Goal: Information Seeking & Learning: Learn about a topic

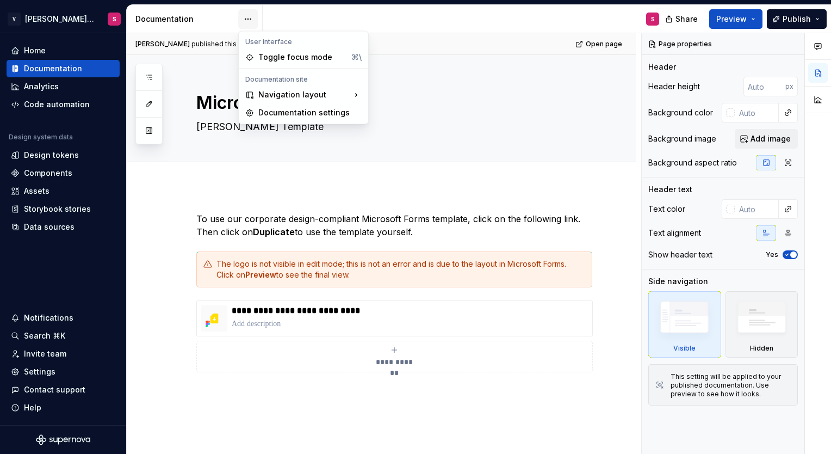
click at [244, 20] on html "V [PERSON_NAME] Brand Portal S Home Documentation Analytics Code automation Des…" at bounding box center [415, 227] width 831 height 454
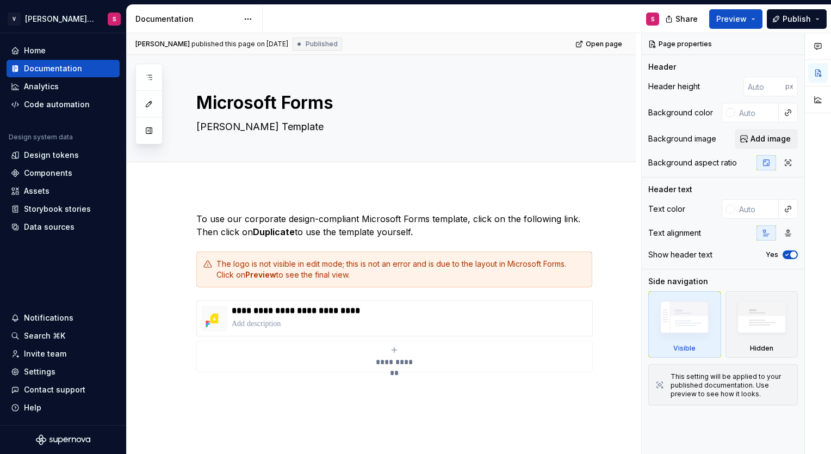
click at [225, 20] on html "V [PERSON_NAME] Brand Portal S Home Documentation Analytics Code automation Des…" at bounding box center [415, 227] width 831 height 454
click at [116, 34] on button "Collapse sidebar" at bounding box center [118, 33] width 15 height 15
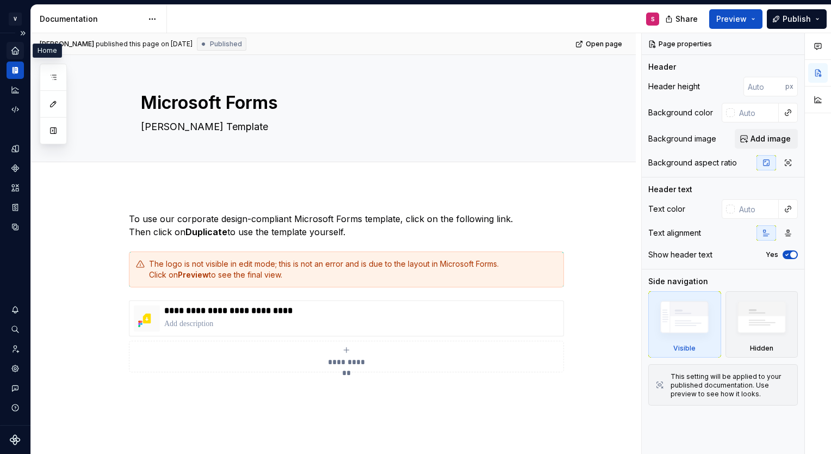
click at [10, 48] on icon "Home" at bounding box center [15, 51] width 10 height 10
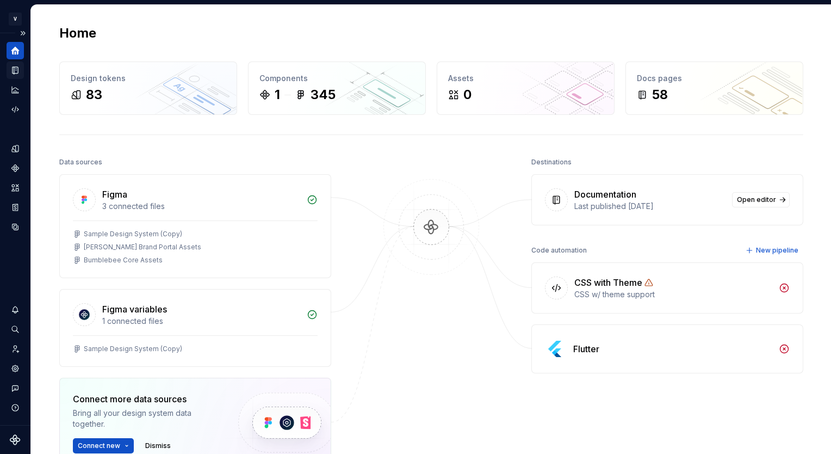
click at [14, 71] on icon "Documentation" at bounding box center [15, 70] width 5 height 7
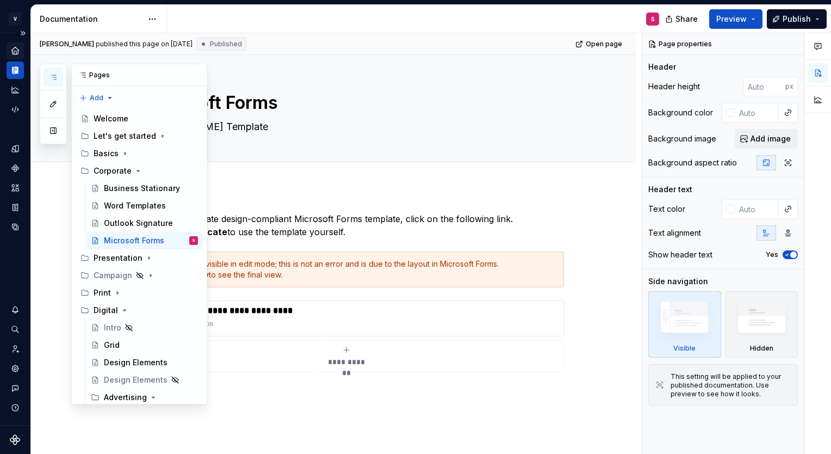
click at [52, 75] on icon "button" at bounding box center [53, 77] width 5 height 4
click at [52, 133] on button "button" at bounding box center [54, 131] width 20 height 20
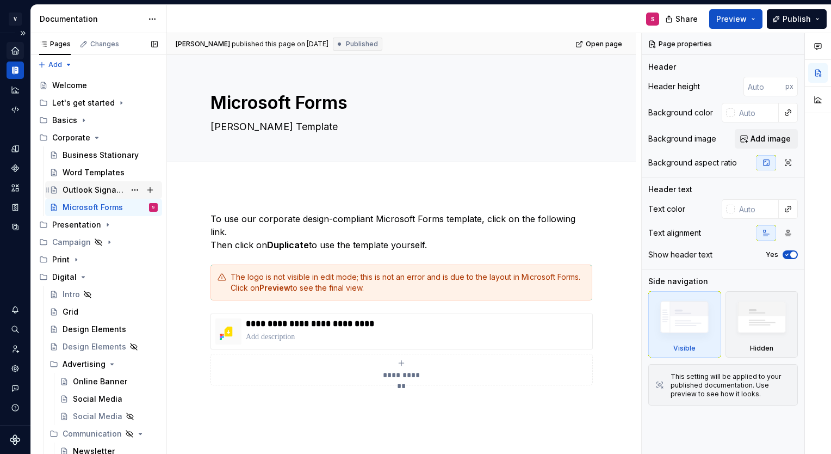
click at [77, 190] on div "Outlook Signature" at bounding box center [94, 189] width 63 height 11
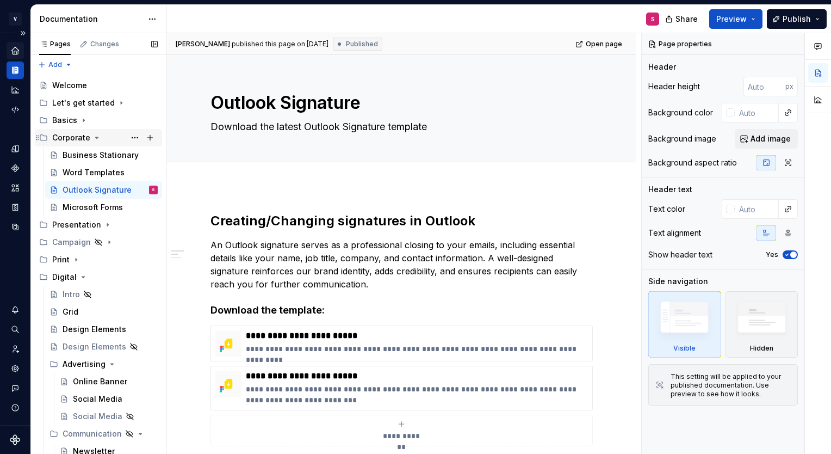
click at [95, 140] on icon "Page tree" at bounding box center [96, 137] width 9 height 9
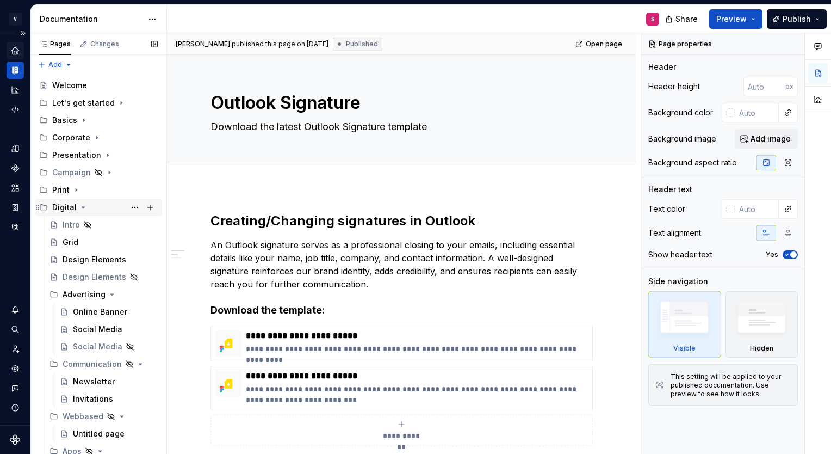
click at [82, 207] on icon "Page tree" at bounding box center [83, 207] width 3 height 1
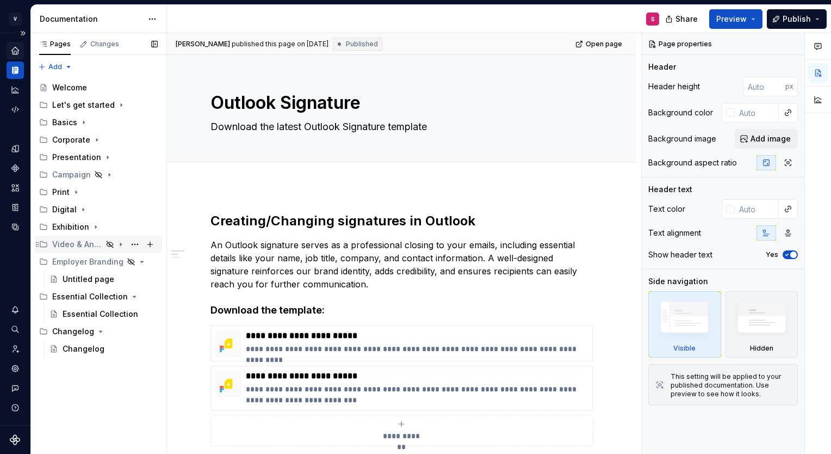
click at [100, 245] on div "Video & Animation" at bounding box center [77, 244] width 50 height 11
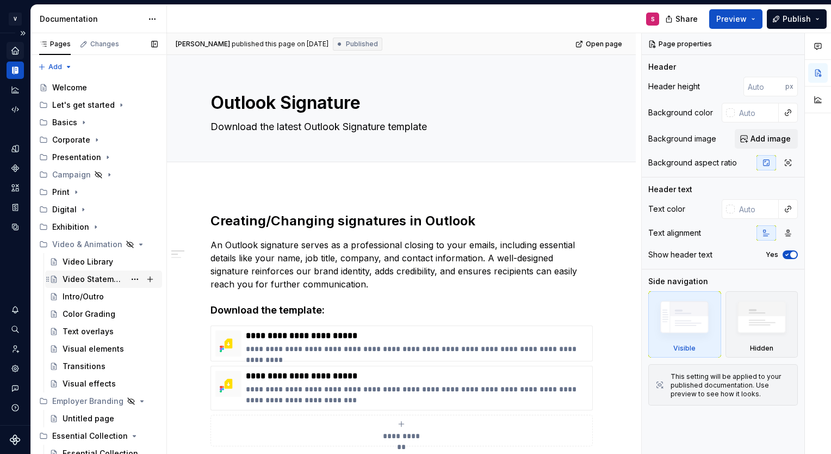
click at [72, 285] on div "Video Statement" at bounding box center [110, 278] width 95 height 15
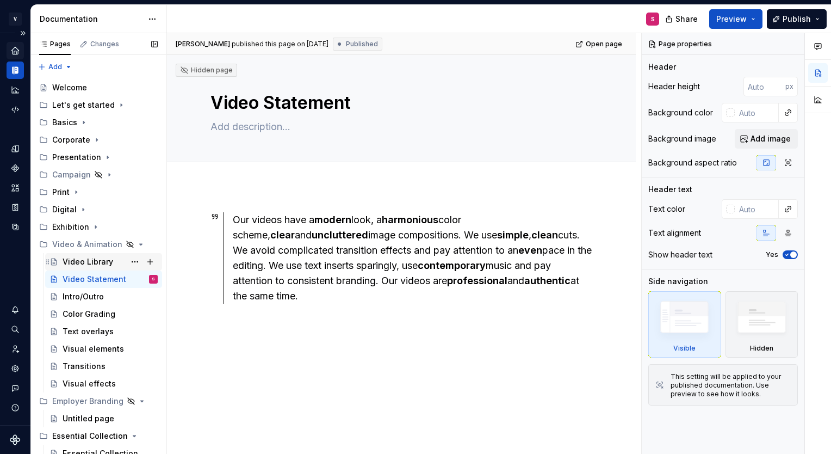
click at [92, 260] on div "Video Library" at bounding box center [88, 261] width 51 height 11
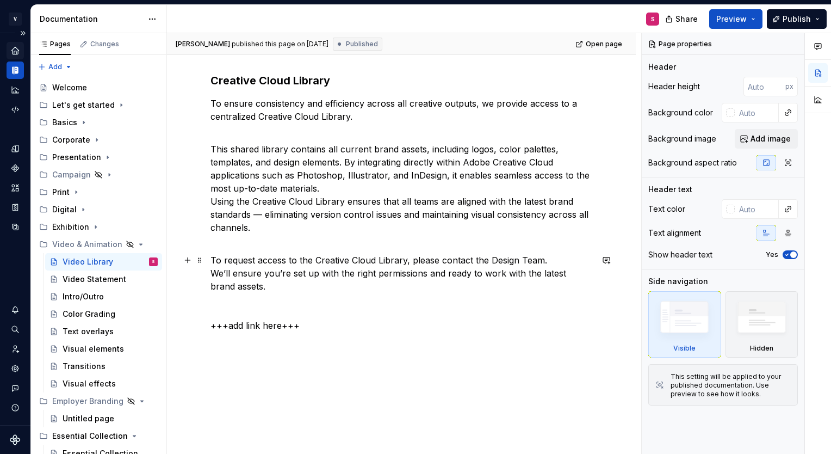
scroll to position [121, 0]
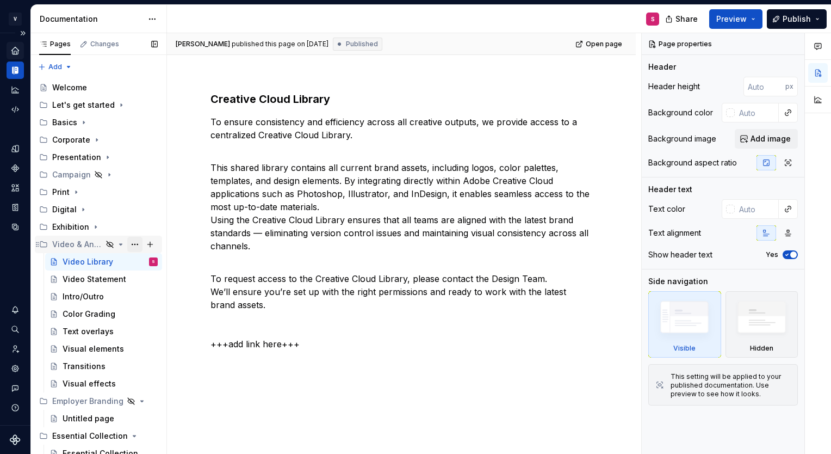
click at [131, 245] on button "Page tree" at bounding box center [134, 244] width 15 height 15
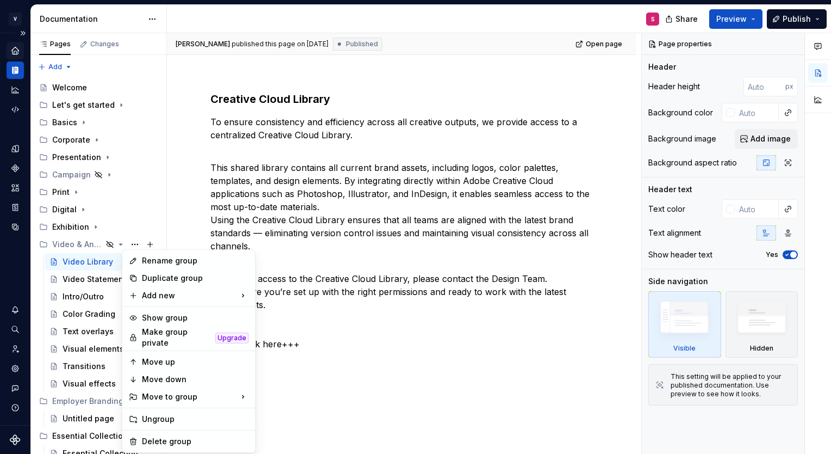
click at [203, 226] on html "V [PERSON_NAME] Brand Portal S Design system data Documentation S Share Preview…" at bounding box center [415, 227] width 831 height 454
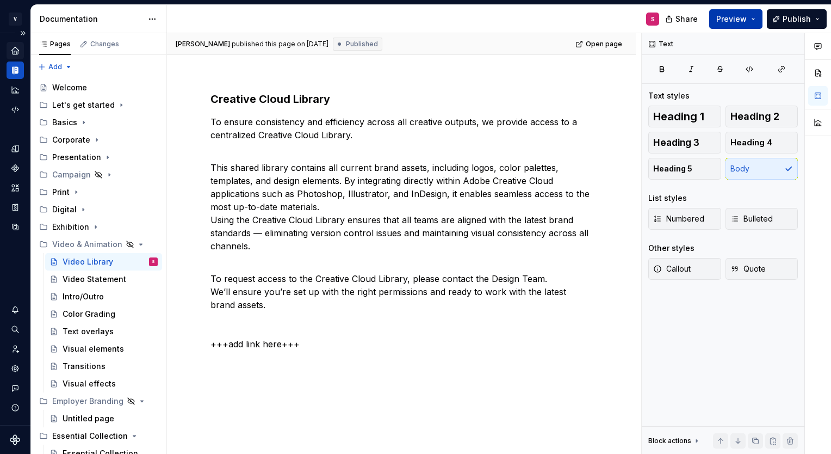
click at [747, 20] on span "Preview" at bounding box center [731, 19] width 30 height 11
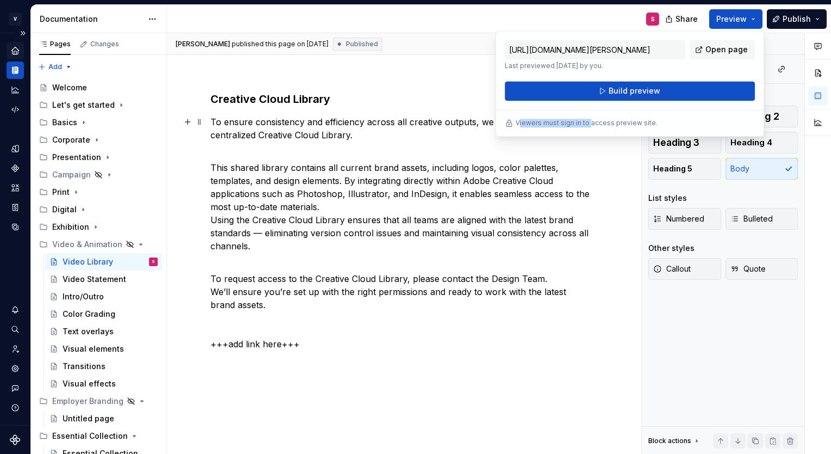
drag, startPoint x: 518, startPoint y: 126, endPoint x: 590, endPoint y: 128, distance: 72.4
click at [590, 128] on div "[URL][DOMAIN_NAME][PERSON_NAME] Last previewed [DATE] by you. Open page Build p…" at bounding box center [630, 83] width 269 height 106
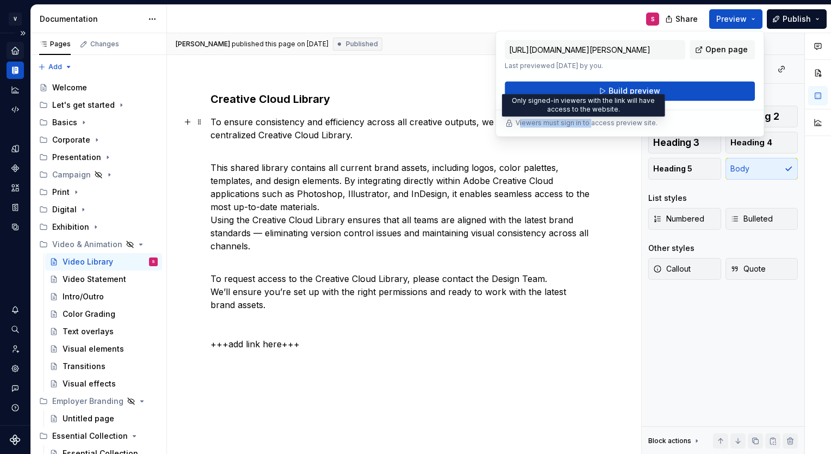
click at [522, 123] on p "Viewers must sign in to access preview site." at bounding box center [587, 123] width 142 height 9
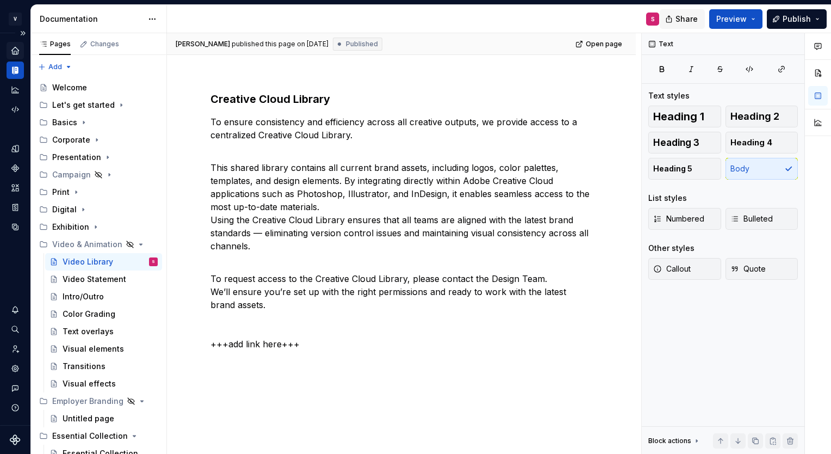
click at [684, 24] on button "Share" at bounding box center [682, 19] width 45 height 20
click at [635, 16] on div "S" at bounding box center [417, 19] width 501 height 28
click at [757, 16] on button "Preview" at bounding box center [735, 19] width 53 height 20
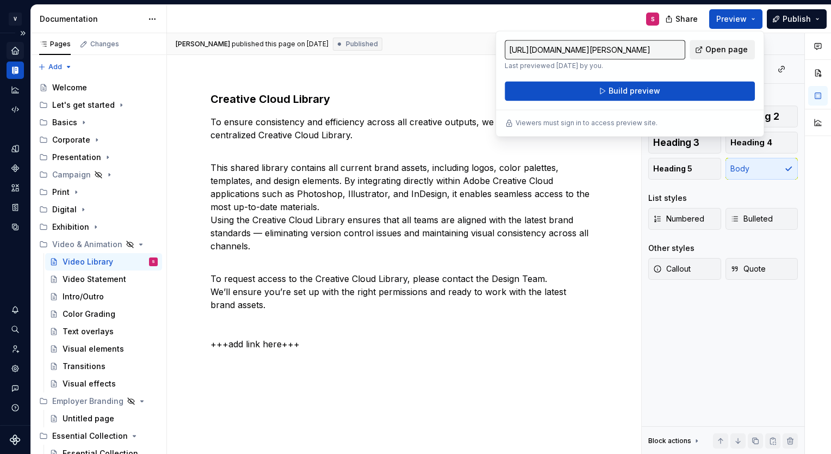
click at [713, 54] on span "Open page" at bounding box center [727, 49] width 42 height 11
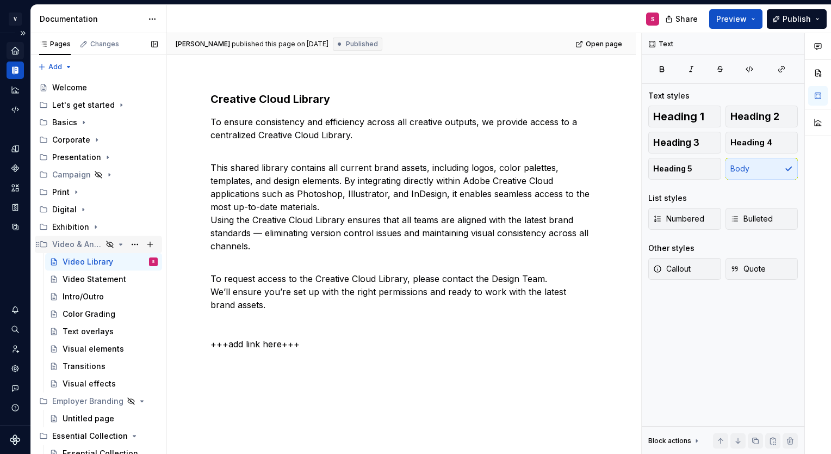
click at [85, 244] on div "Video & Animation" at bounding box center [77, 244] width 50 height 11
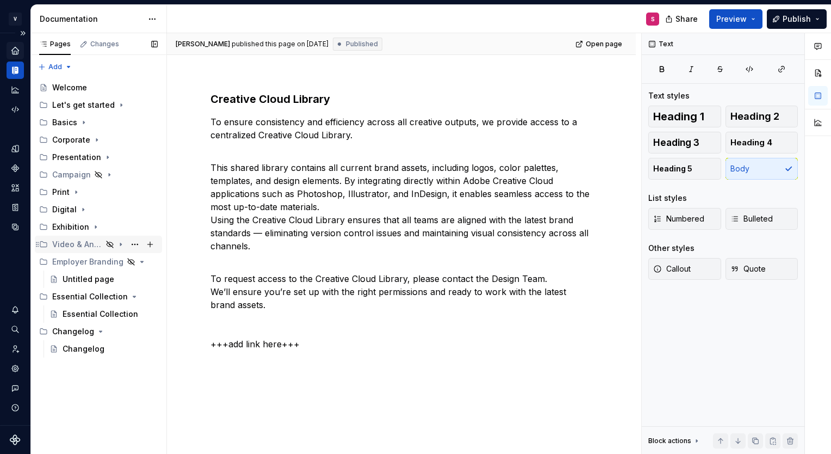
click at [85, 244] on div "Video & Animation" at bounding box center [77, 244] width 50 height 11
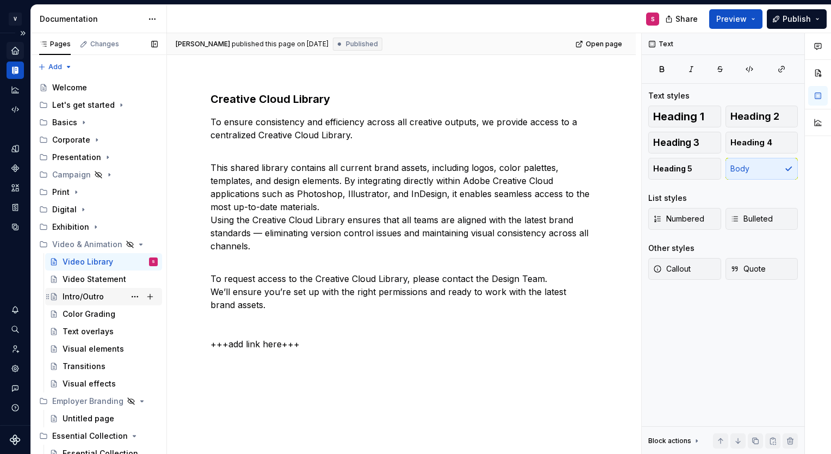
click at [95, 291] on div "Intro/Outro" at bounding box center [83, 296] width 41 height 11
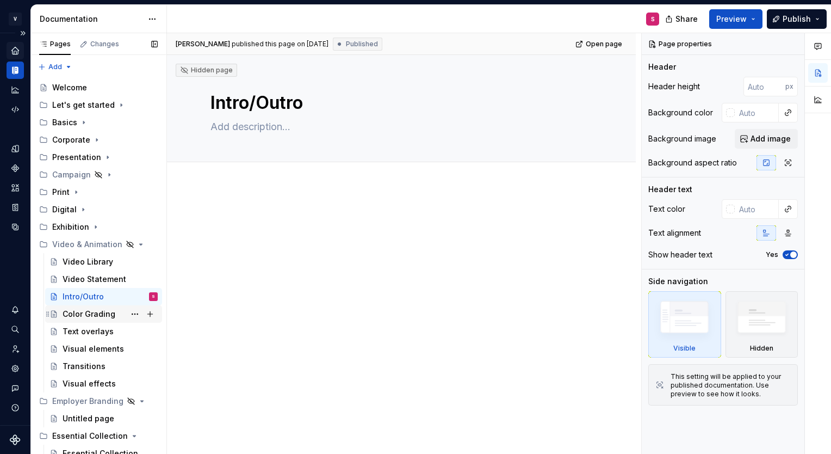
click at [81, 312] on div "Color Grading" at bounding box center [89, 313] width 53 height 11
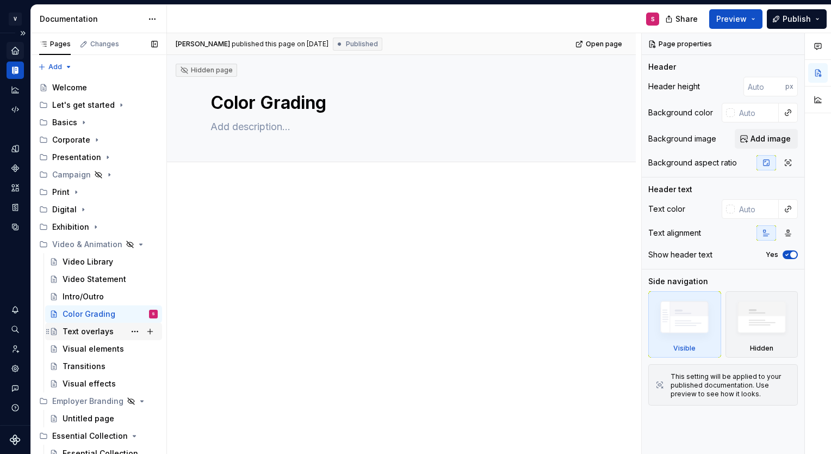
click at [85, 333] on div "Text overlays" at bounding box center [88, 331] width 51 height 11
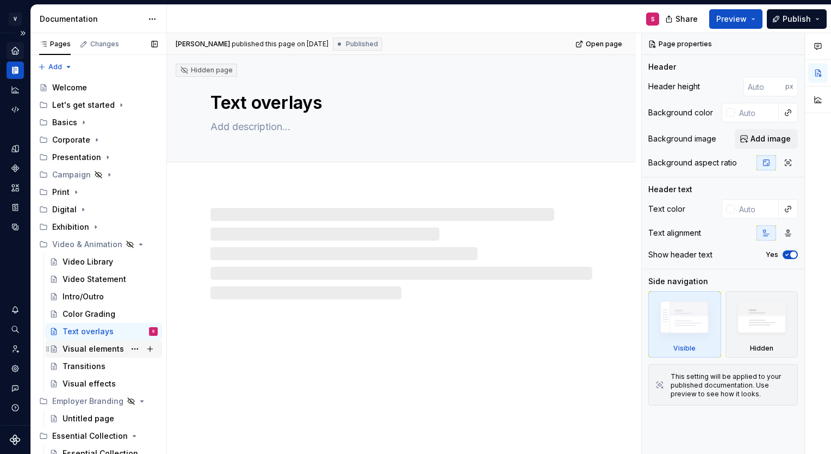
click at [84, 353] on div "Visual elements" at bounding box center [93, 348] width 61 height 11
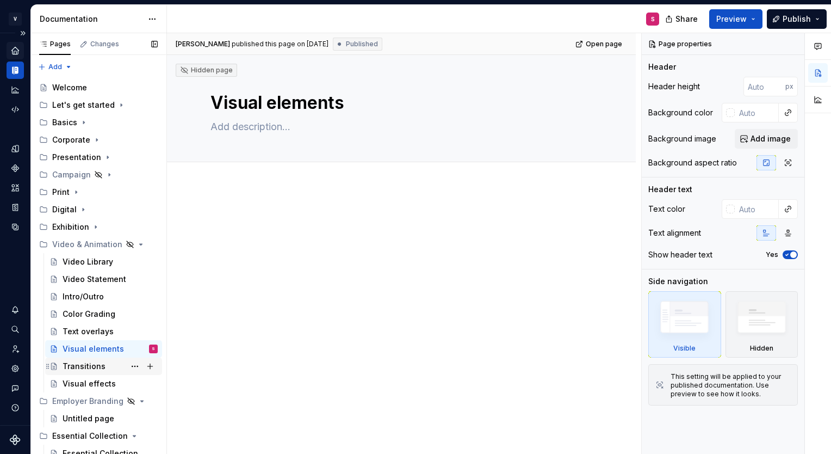
click at [86, 371] on div "Transitions" at bounding box center [110, 365] width 95 height 15
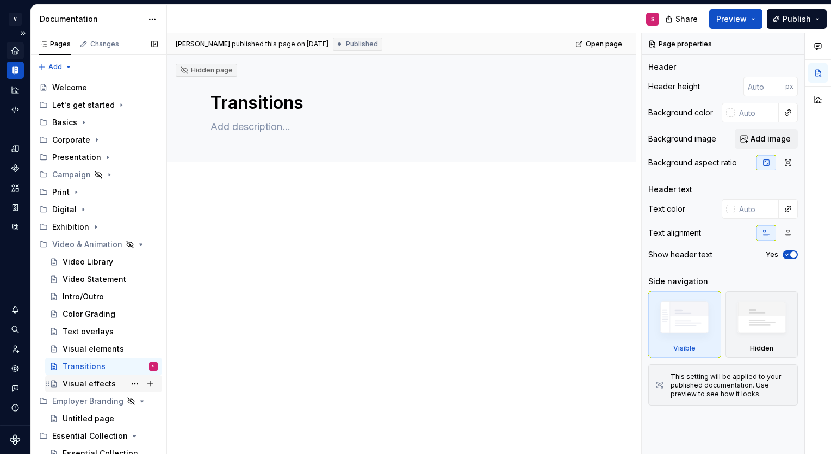
click at [82, 382] on div "Visual effects" at bounding box center [89, 383] width 53 height 11
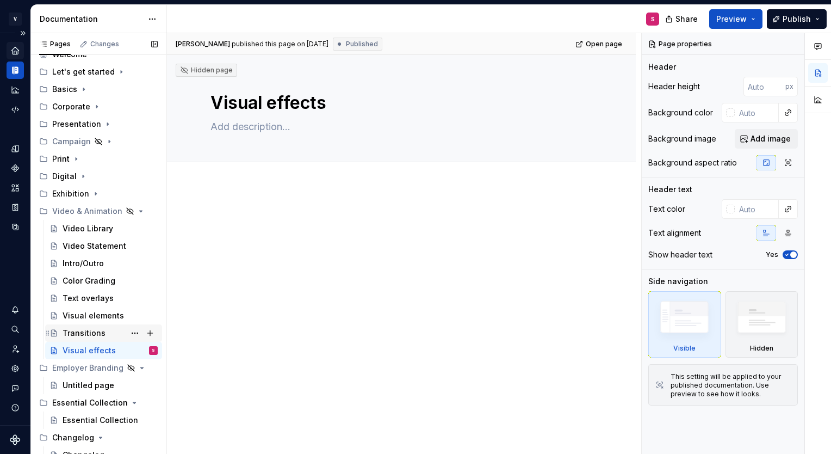
scroll to position [34, 0]
click at [90, 210] on div "Video & Animation" at bounding box center [77, 210] width 50 height 11
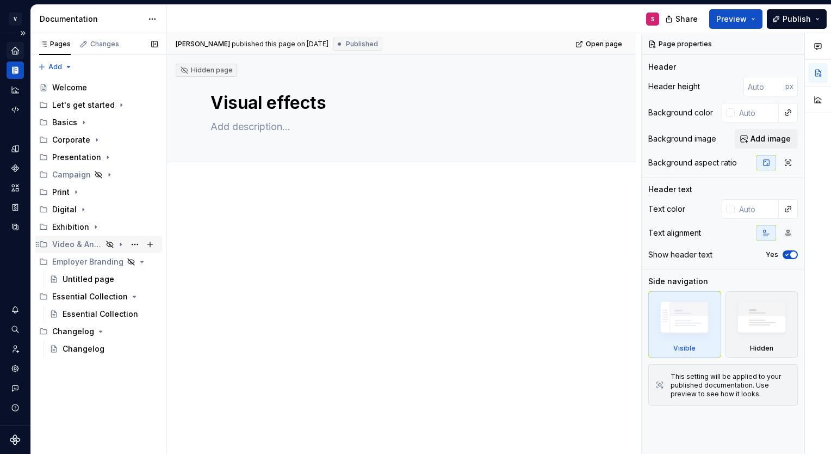
scroll to position [0, 0]
click at [101, 243] on div "Video & Animation" at bounding box center [77, 244] width 50 height 11
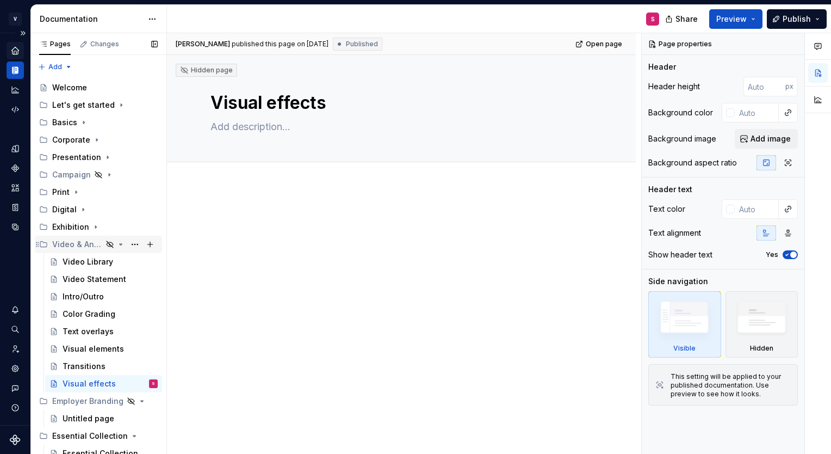
click at [51, 248] on div "Video & Animation" at bounding box center [98, 244] width 119 height 15
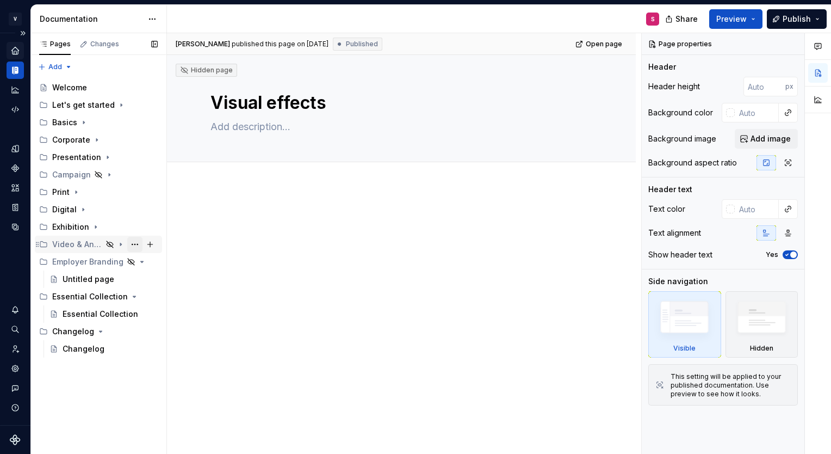
click at [133, 245] on button "Page tree" at bounding box center [134, 244] width 15 height 15
type textarea "*"
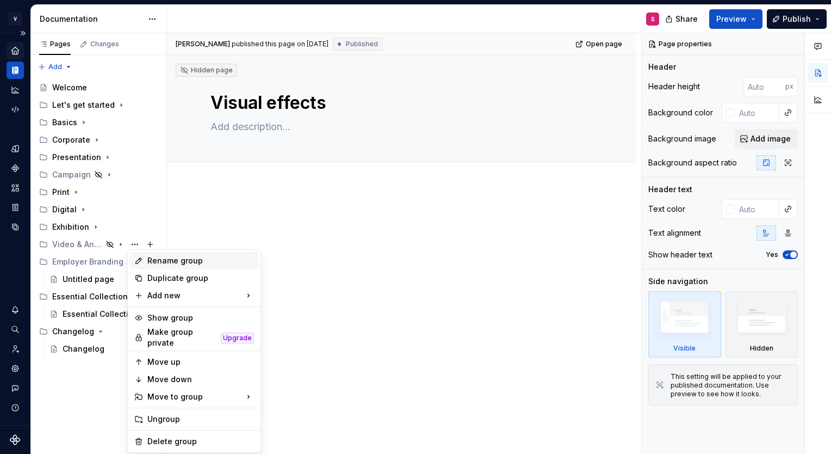
click at [154, 263] on div "Rename group" at bounding box center [200, 260] width 107 height 11
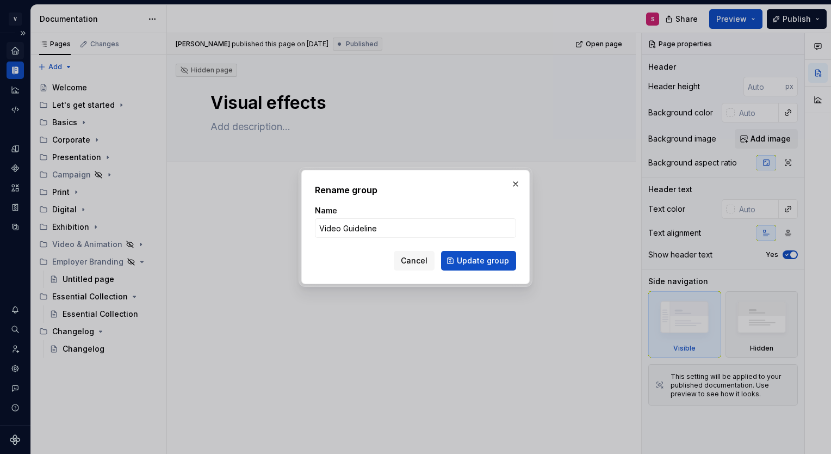
type input "Video Guidelines"
click button "Update group" at bounding box center [478, 261] width 75 height 20
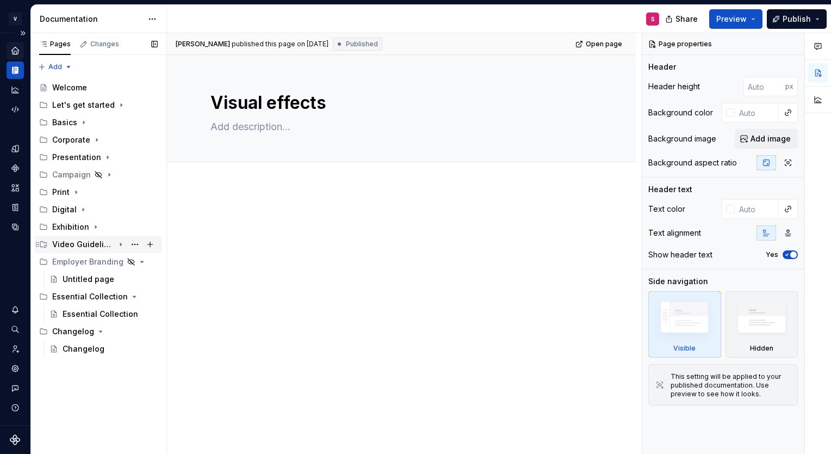
click at [121, 244] on icon "Page tree" at bounding box center [120, 244] width 1 height 3
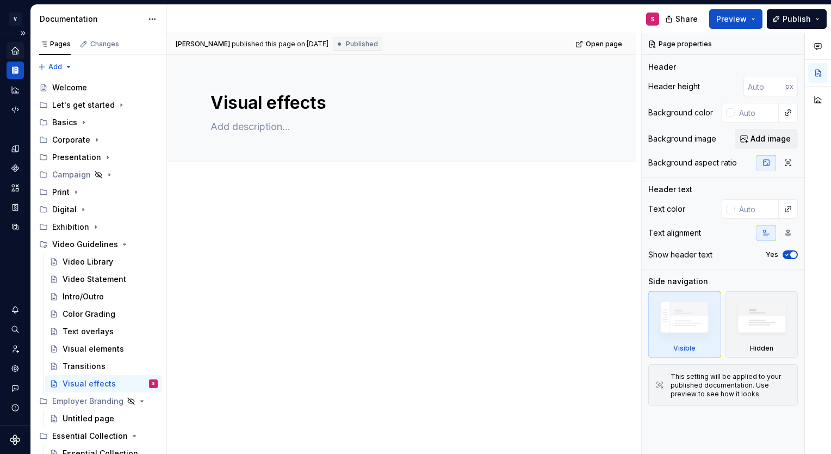
type textarea "*"
